Goal: Information Seeking & Learning: Learn about a topic

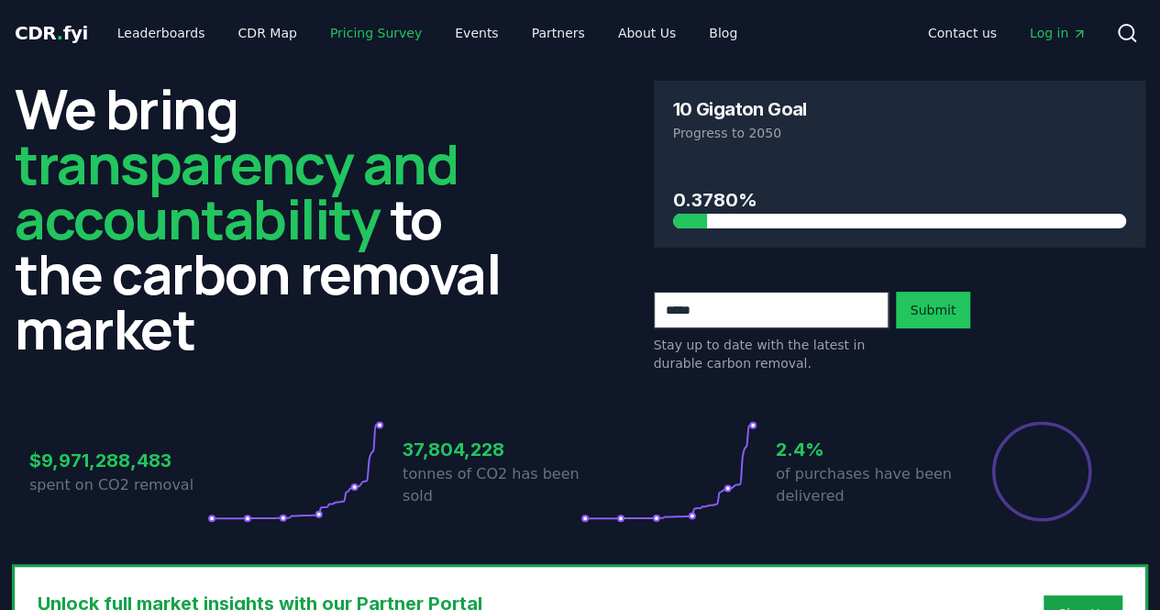
click at [359, 34] on link "Pricing Survey" at bounding box center [375, 33] width 121 height 33
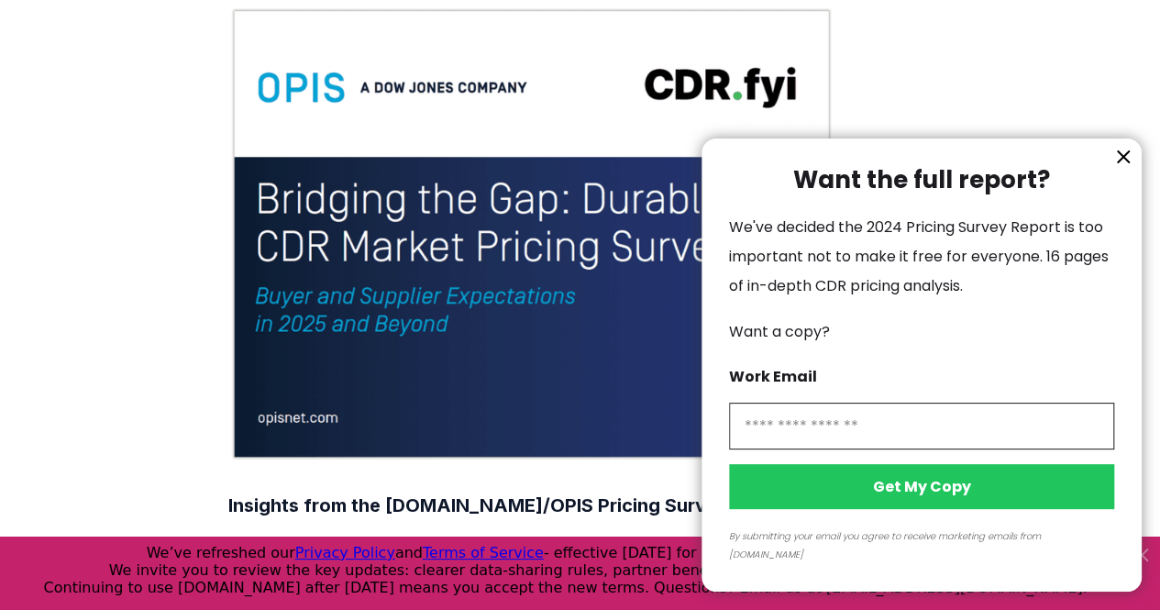
scroll to position [198, 0]
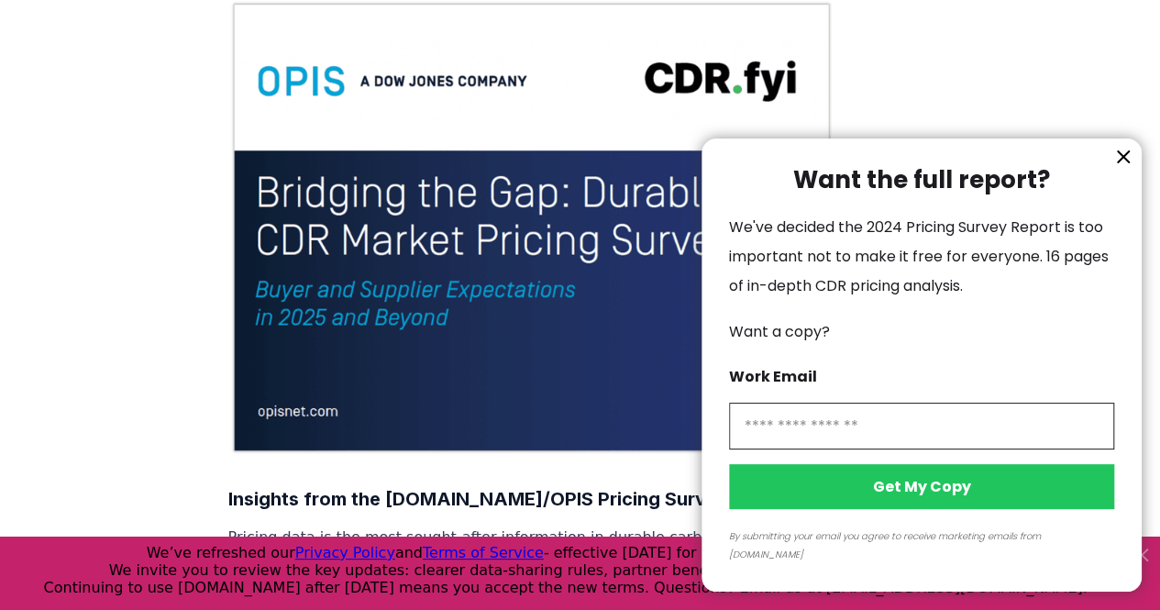
click at [1122, 168] on icon "information" at bounding box center [1123, 157] width 22 height 22
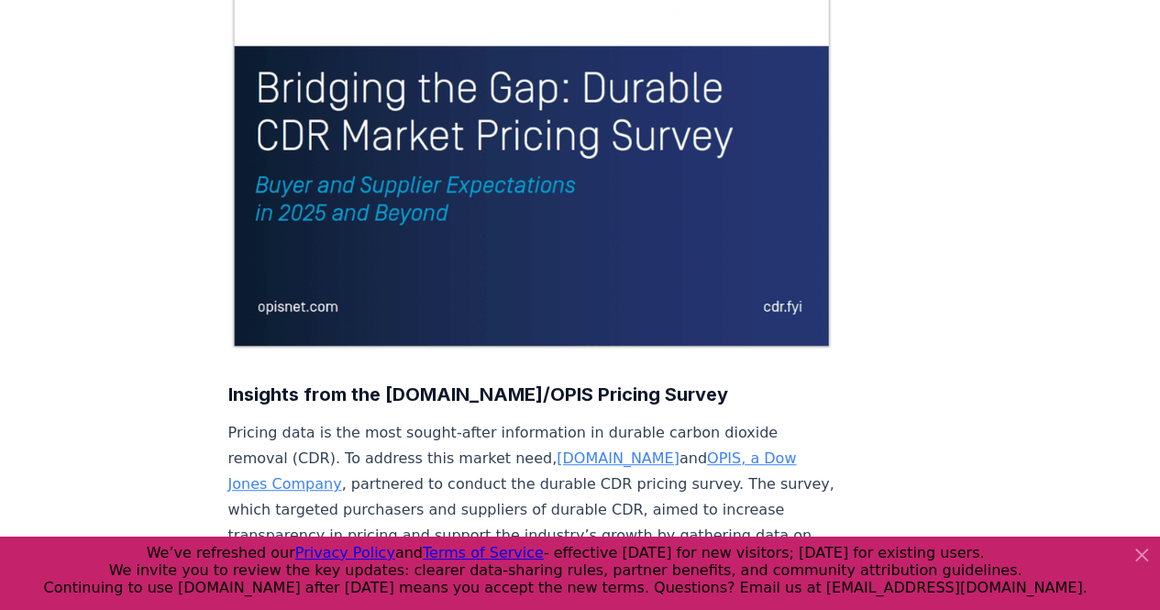
scroll to position [180, 0]
